Goal: Task Accomplishment & Management: Manage account settings

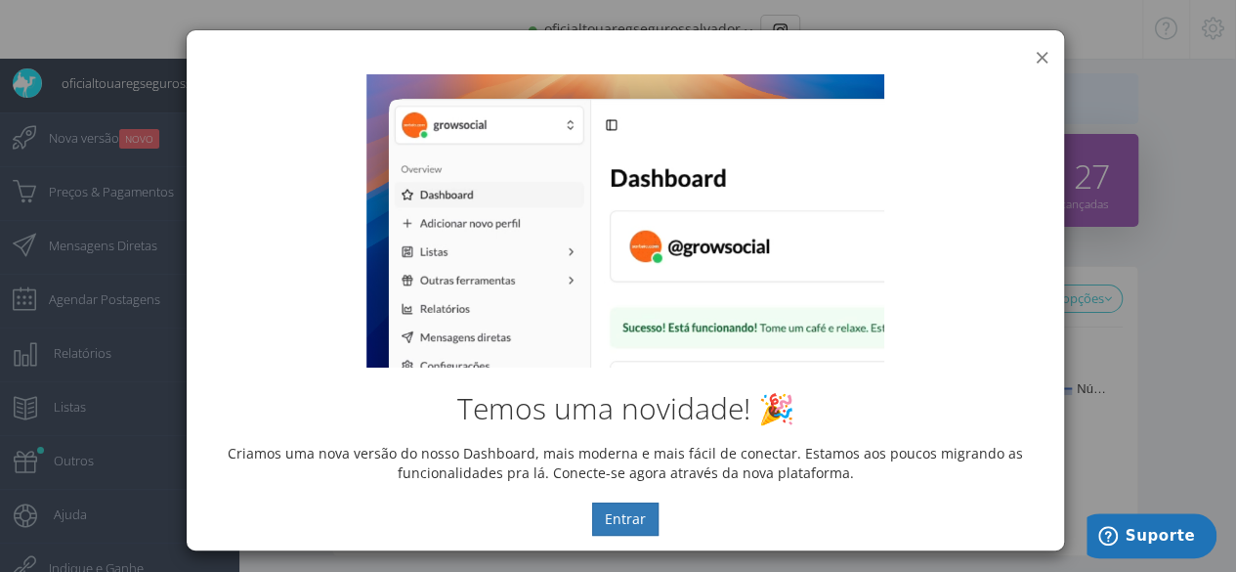
click at [1035, 56] on button "×" at bounding box center [1042, 57] width 15 height 26
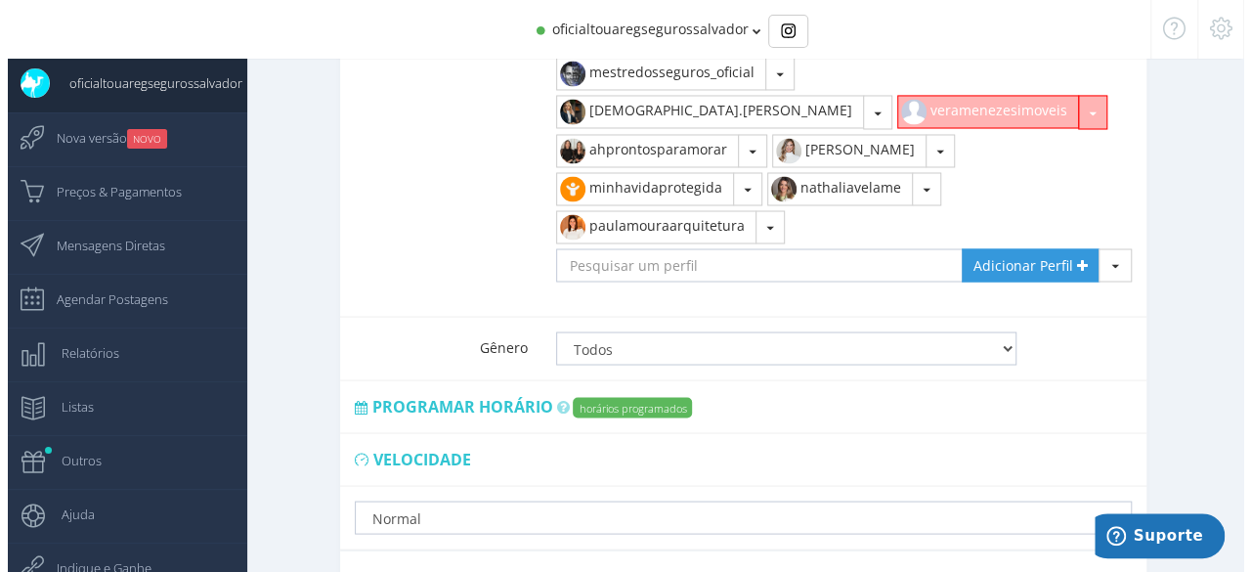
scroll to position [1735, 0]
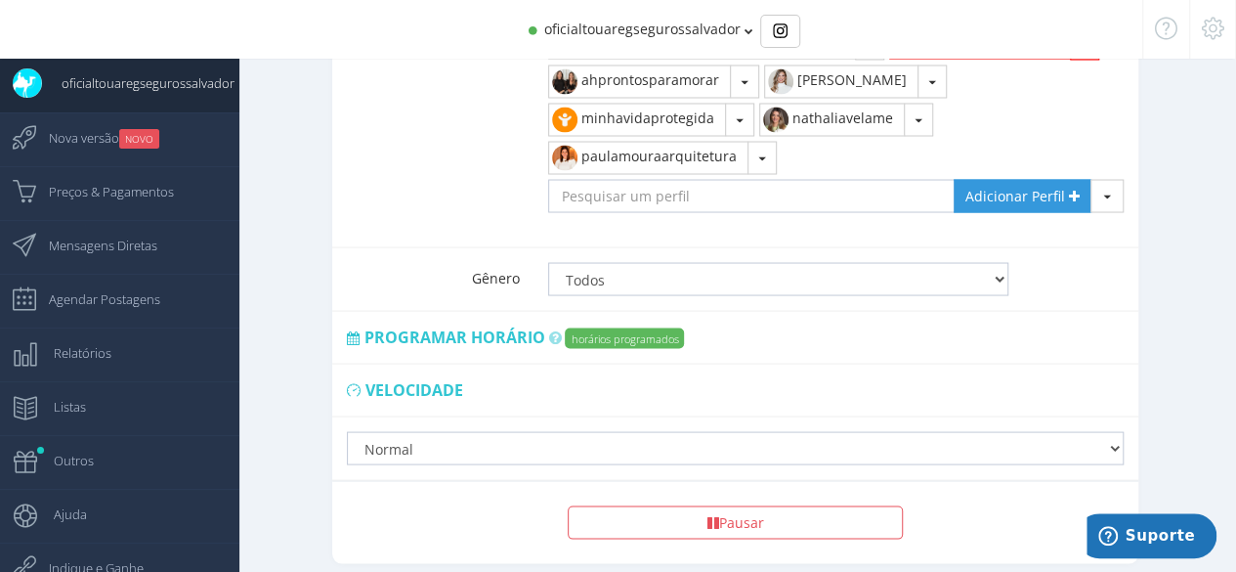
click at [608, 327] on label "horários programados" at bounding box center [624, 337] width 119 height 21
click at [352, 330] on icon at bounding box center [353, 337] width 13 height 14
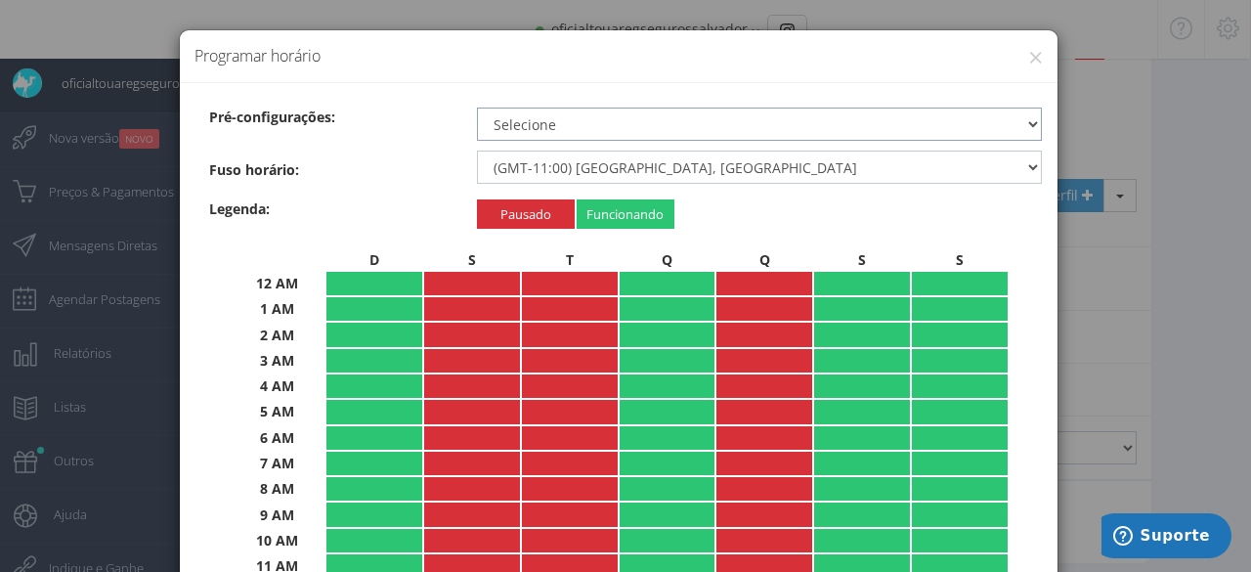
click at [1029, 122] on select "Selecione 24 horas por dia Durante o dia Recommended Período noturno Nenhum" at bounding box center [760, 123] width 566 height 33
click at [401, 156] on div "Fuso horário:" at bounding box center [335, 169] width 282 height 39
click at [1018, 126] on select "Selecione 24 horas por dia Durante o dia Recommended Período noturno Nenhum" at bounding box center [760, 123] width 566 height 33
select select "all"
click at [477, 107] on select "Selecione 24 horas por dia Durante o dia Recommended Período noturno Nenhum" at bounding box center [760, 123] width 566 height 33
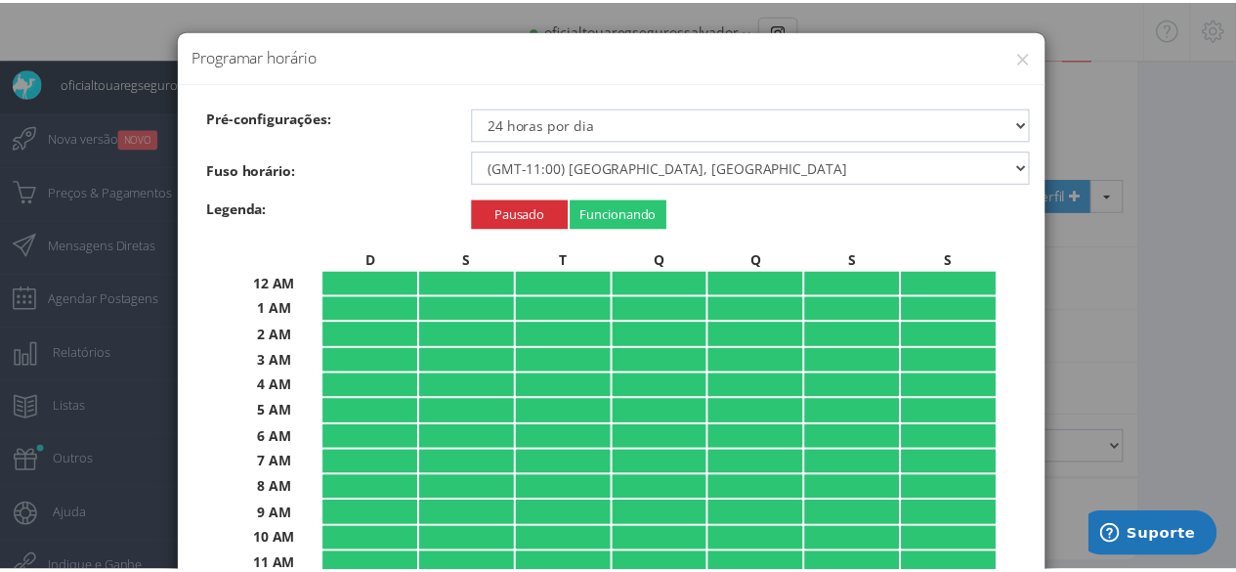
scroll to position [422, 0]
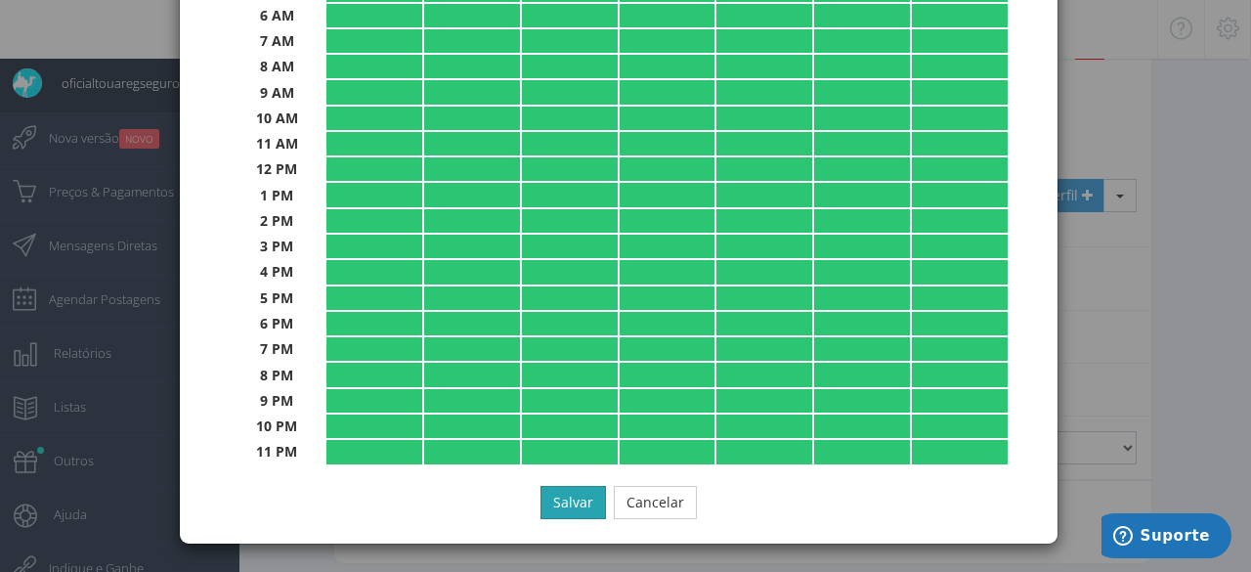
click at [549, 510] on button "Salvar" at bounding box center [572, 502] width 65 height 33
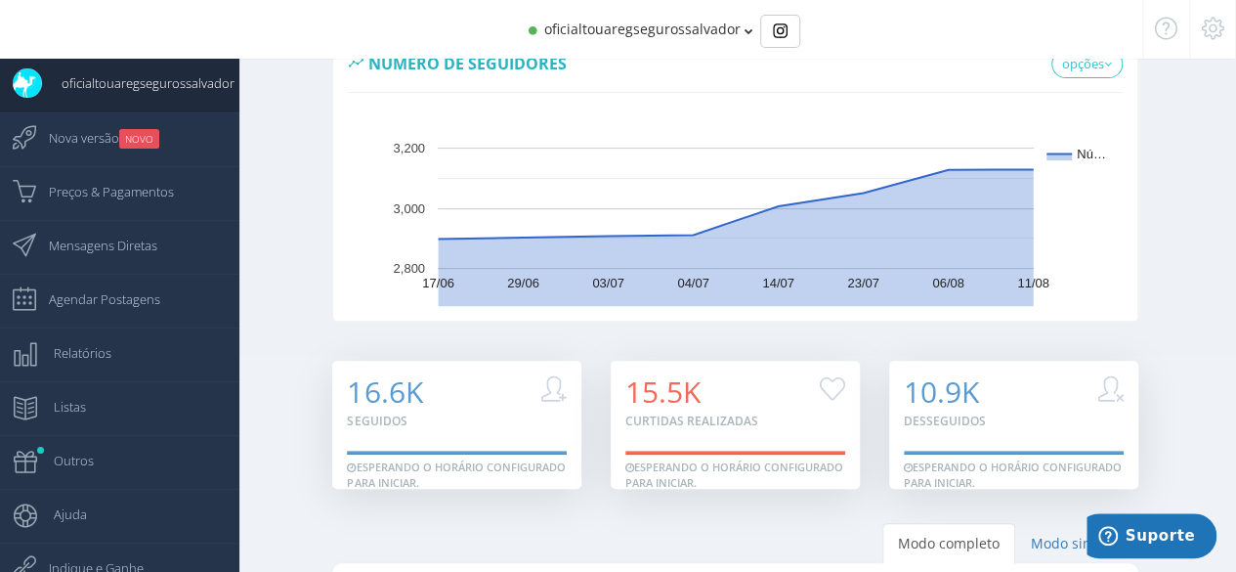
scroll to position [0, 0]
